Goal: Navigation & Orientation: Find specific page/section

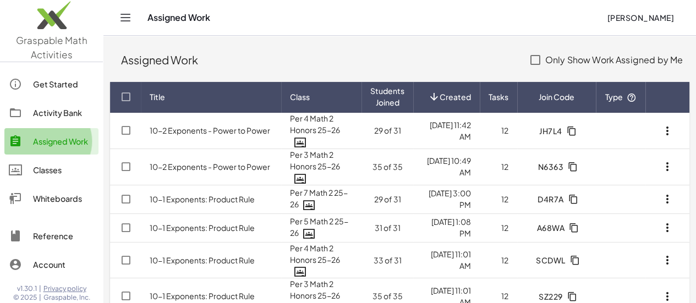
click at [56, 139] on div "Assigned Work" at bounding box center [63, 141] width 61 height 13
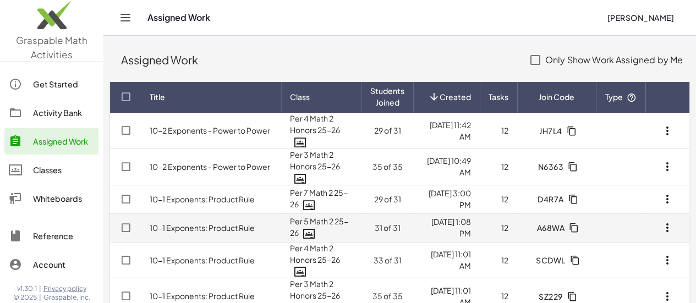
scroll to position [91, 0]
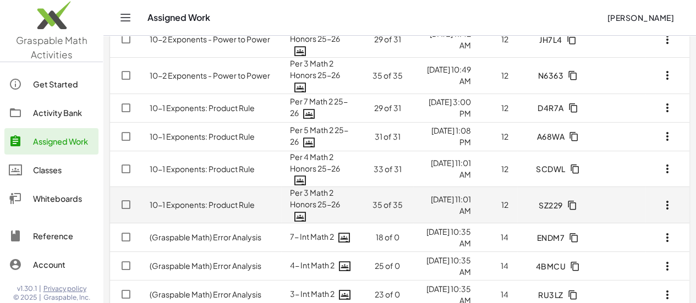
click at [233, 206] on link "10-1 Exponents: Product Rule" at bounding box center [202, 205] width 105 height 10
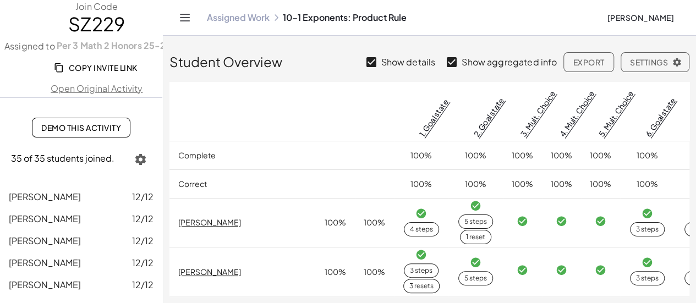
click at [251, 18] on link "Assigned Work" at bounding box center [238, 17] width 63 height 11
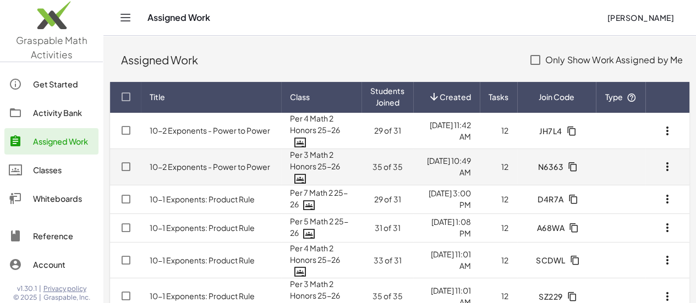
click at [237, 162] on link "10-2 Exponents - Power to Power" at bounding box center [210, 167] width 120 height 10
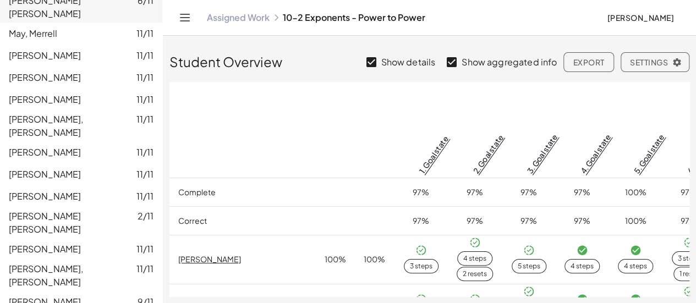
scroll to position [674, 0]
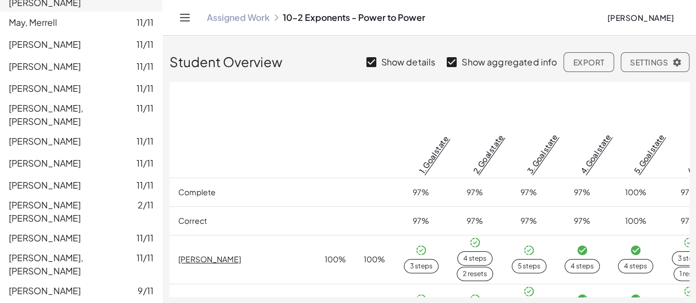
scroll to position [674, 0]
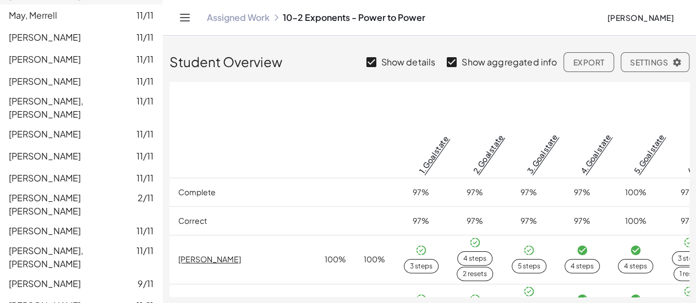
click at [247, 18] on link "Assigned Work" at bounding box center [238, 17] width 63 height 11
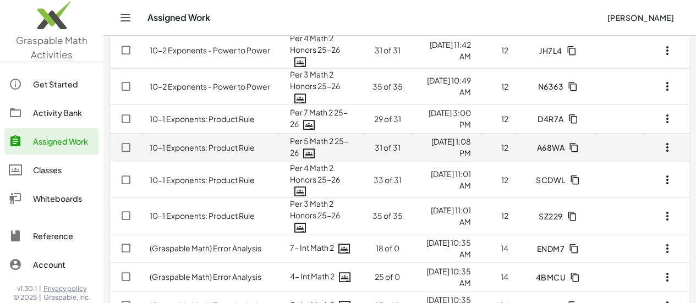
scroll to position [91, 0]
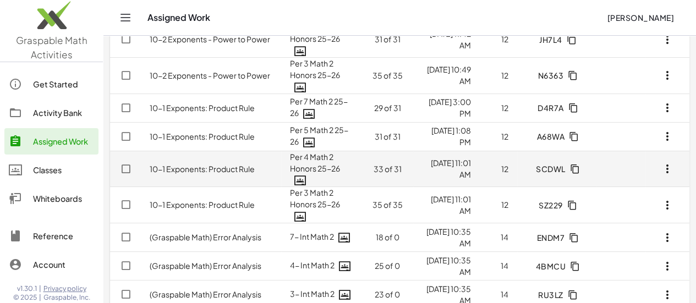
click at [238, 177] on td "10-1 Exponents: Product Rule" at bounding box center [211, 169] width 140 height 36
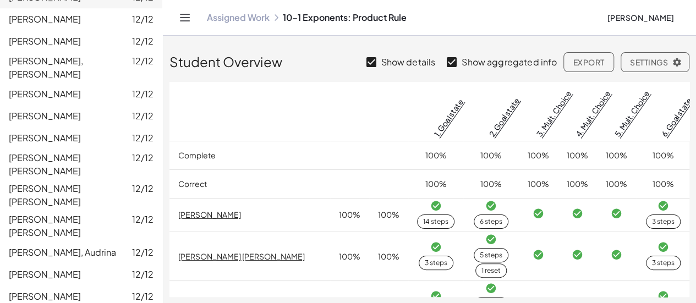
scroll to position [446, 0]
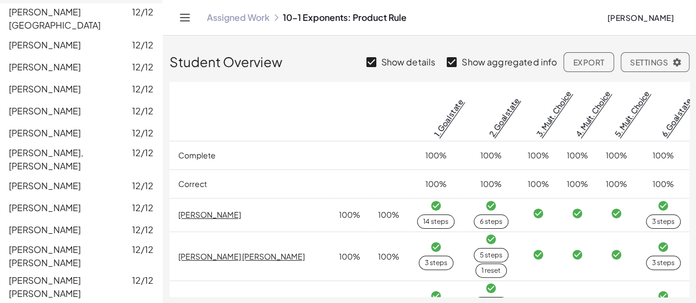
click at [235, 18] on link "Assigned Work" at bounding box center [238, 17] width 63 height 11
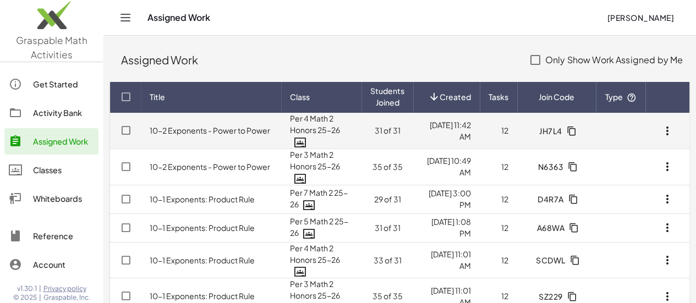
click at [209, 135] on td "10-2 Exponents - Power to Power" at bounding box center [211, 131] width 140 height 36
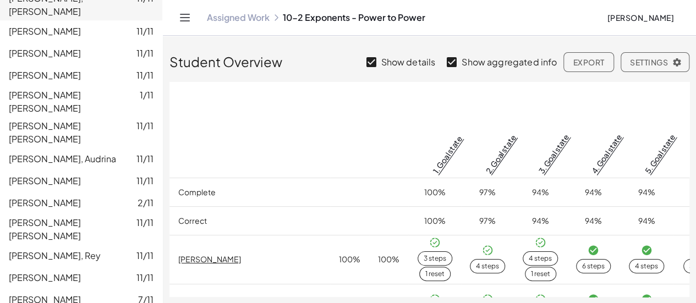
scroll to position [586, 0]
